Goal: Information Seeking & Learning: Learn about a topic

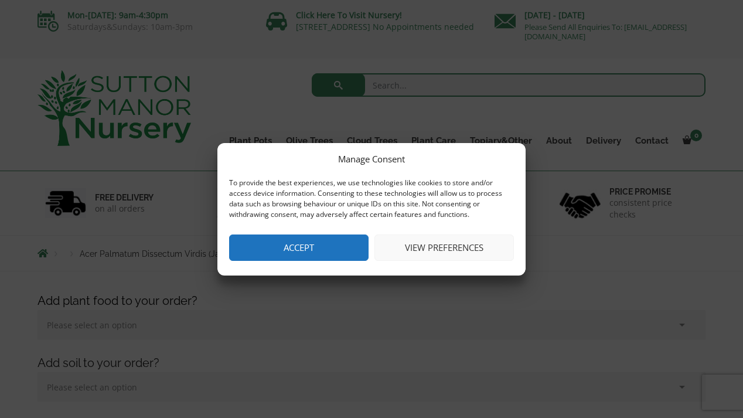
click at [276, 245] on button "Accept" at bounding box center [298, 247] width 139 height 26
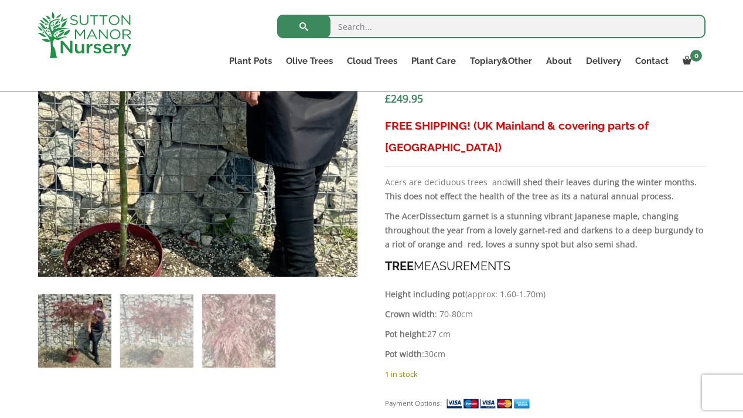
scroll to position [510, 0]
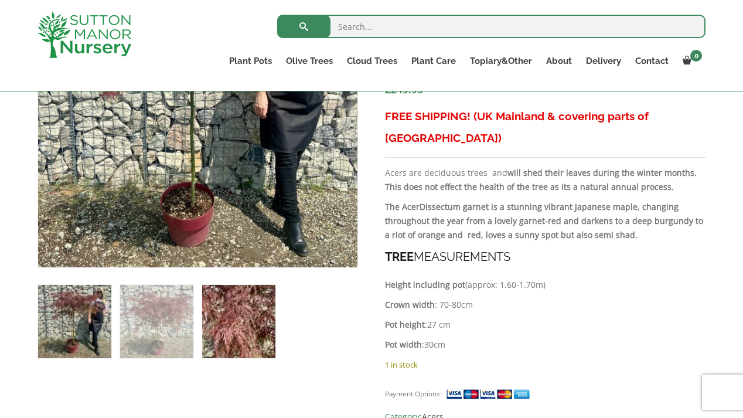
click at [245, 317] on img at bounding box center [238, 321] width 73 height 73
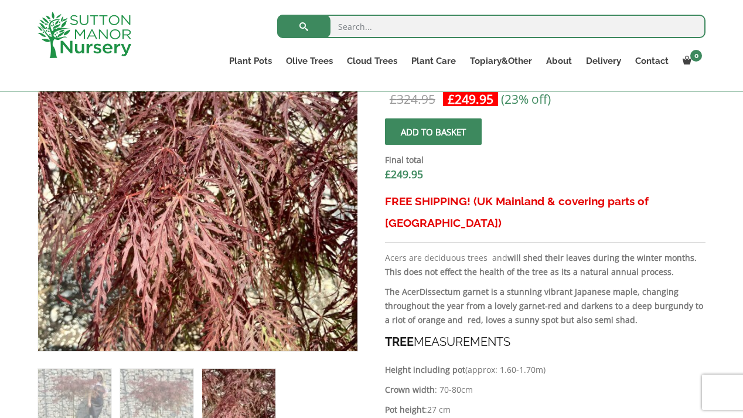
scroll to position [367, 0]
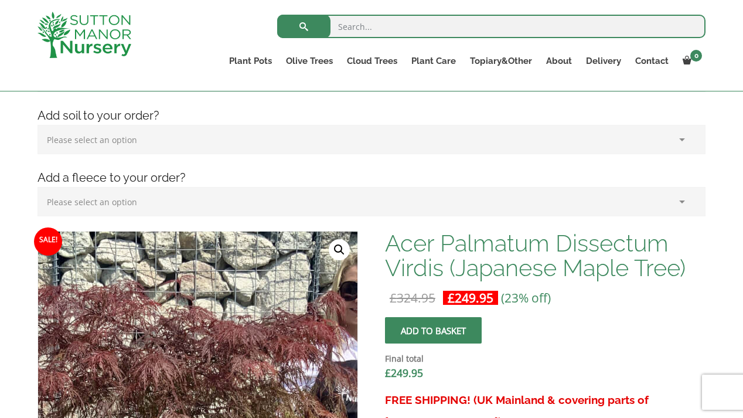
scroll to position [223, 0]
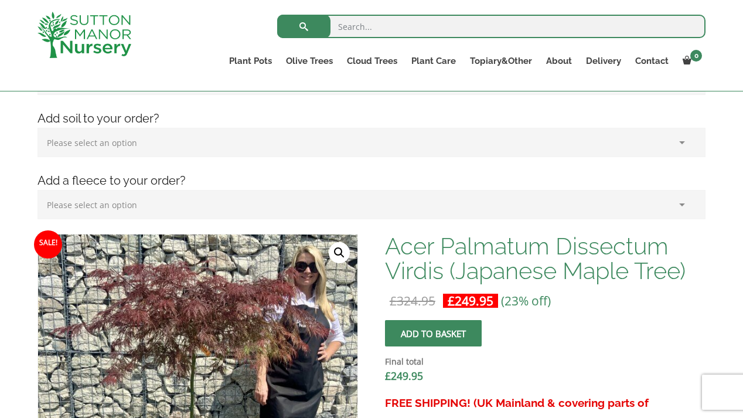
click at [364, 26] on input "search" at bounding box center [491, 26] width 428 height 23
type input "acer"
click at [303, 26] on button "submit" at bounding box center [303, 26] width 53 height 23
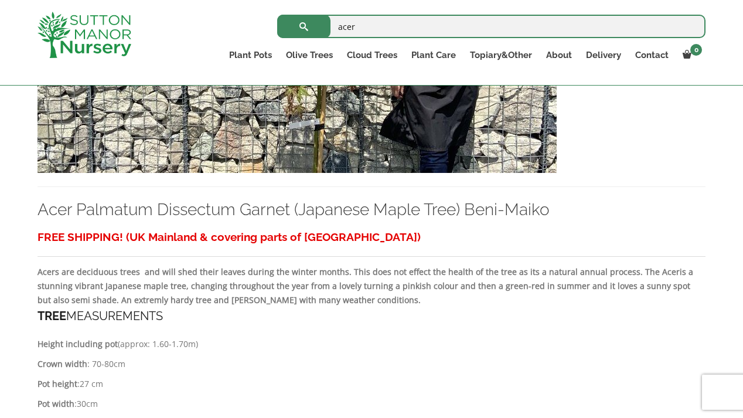
scroll to position [922, 0]
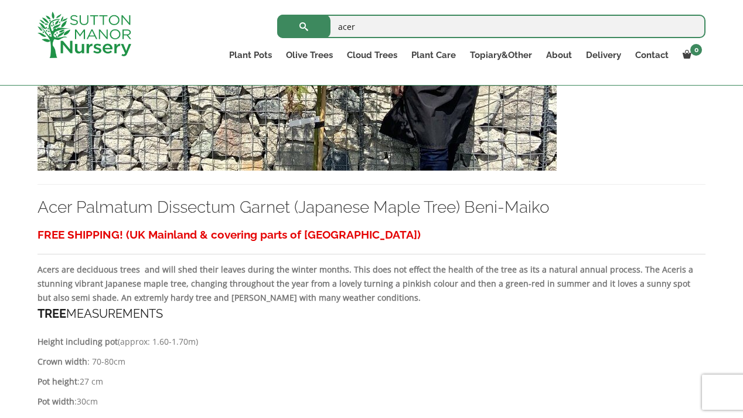
click at [353, 138] on img at bounding box center [296, 45] width 519 height 252
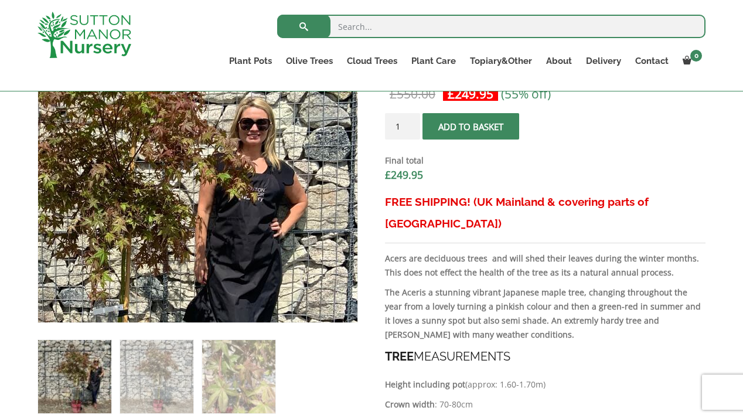
scroll to position [457, 0]
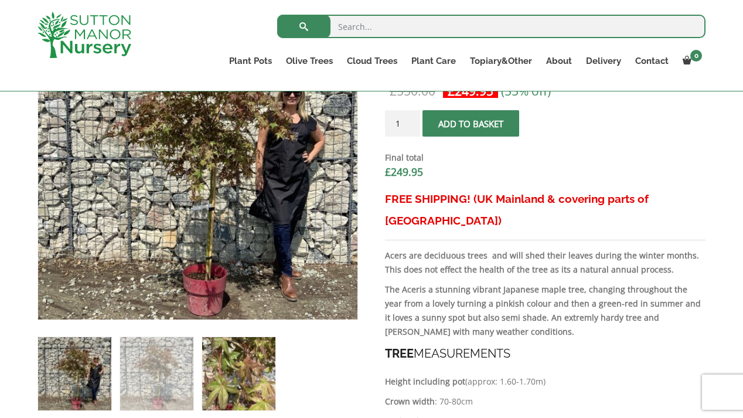
click at [239, 367] on img at bounding box center [238, 373] width 73 height 73
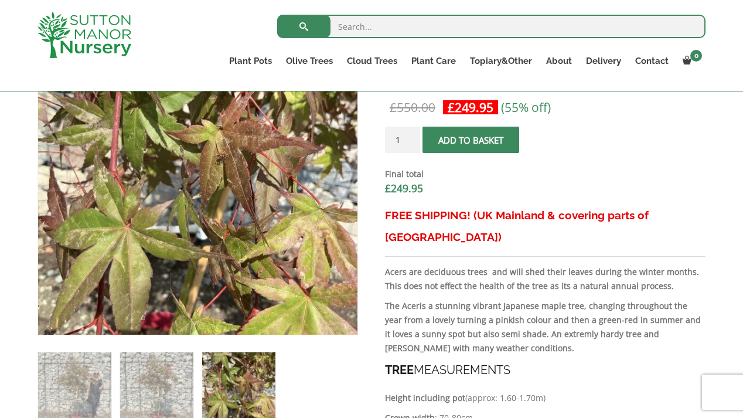
scroll to position [441, 0]
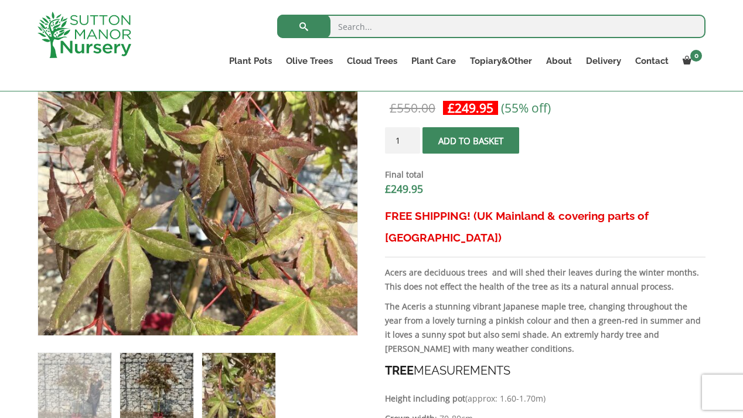
click at [172, 400] on img at bounding box center [156, 389] width 73 height 73
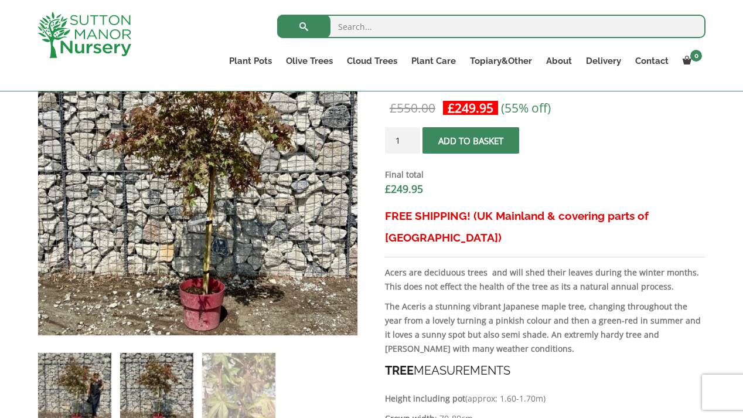
click at [77, 393] on img at bounding box center [74, 389] width 73 height 73
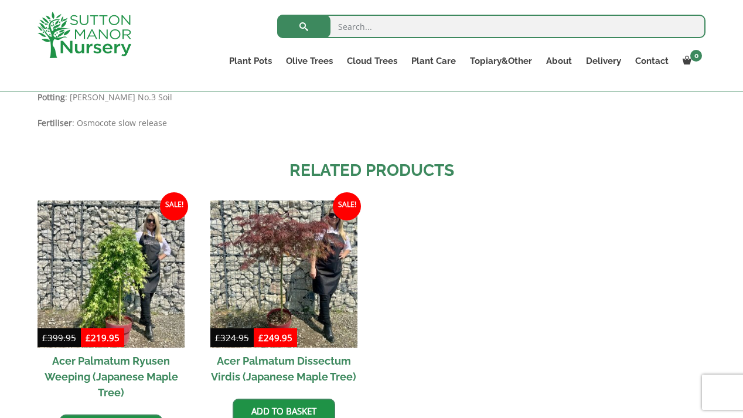
scroll to position [1126, 0]
